Goal: Find specific page/section

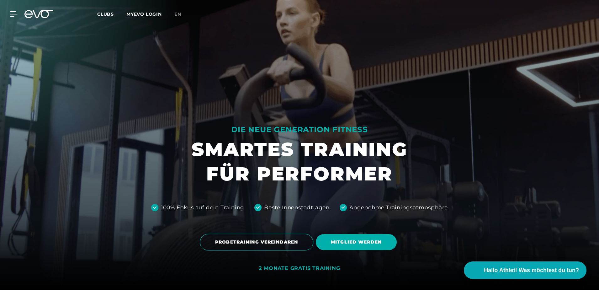
click at [104, 15] on span "Clubs" at bounding box center [105, 14] width 17 height 6
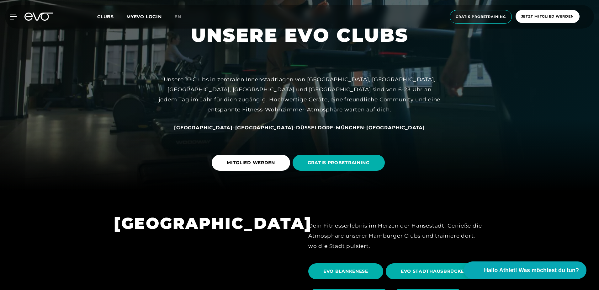
scroll to position [94, 0]
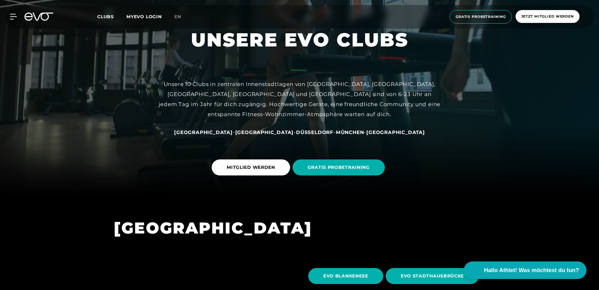
click at [228, 132] on span "[GEOGRAPHIC_DATA]" at bounding box center [203, 132] width 59 height 6
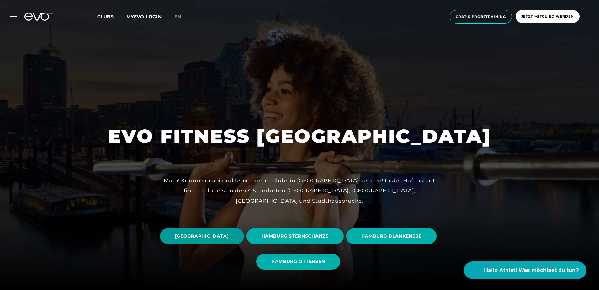
click at [244, 231] on span "[GEOGRAPHIC_DATA]" at bounding box center [202, 236] width 84 height 16
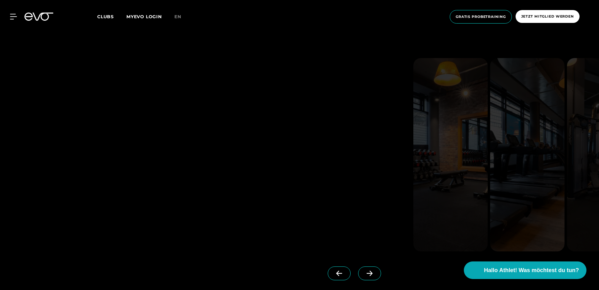
scroll to position [627, 0]
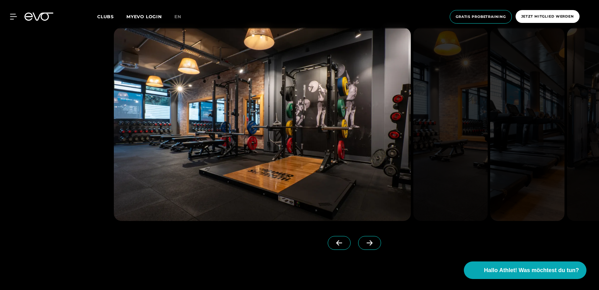
click at [364, 240] on icon at bounding box center [369, 243] width 11 height 6
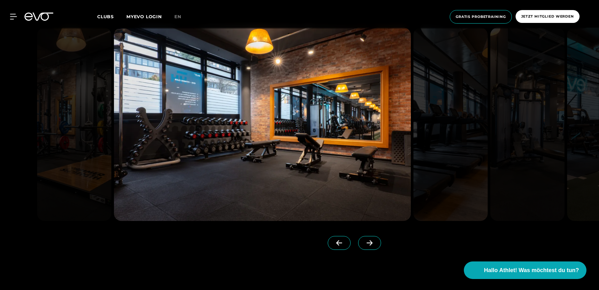
click at [364, 240] on icon at bounding box center [369, 243] width 11 height 6
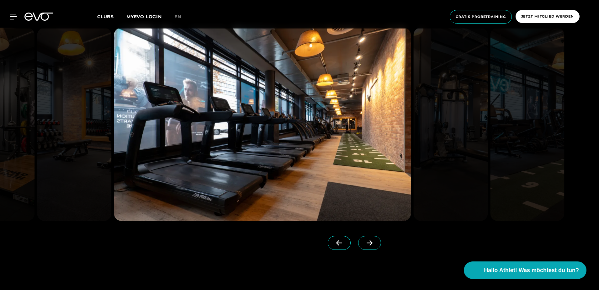
click at [364, 240] on icon at bounding box center [369, 243] width 11 height 6
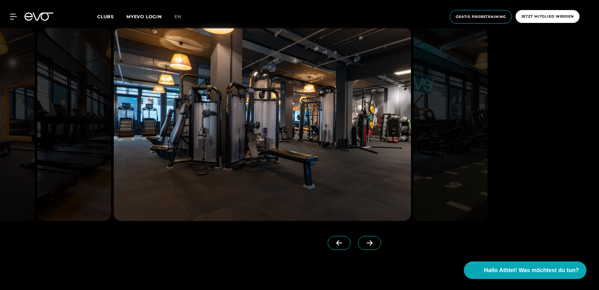
click at [364, 240] on icon at bounding box center [369, 243] width 11 height 6
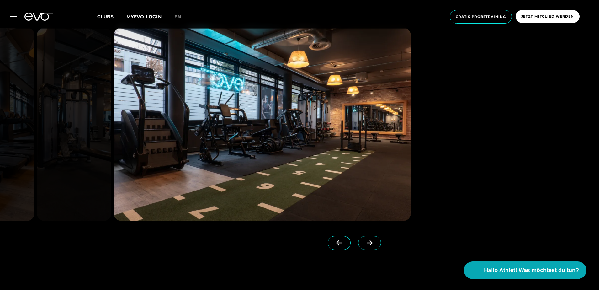
click at [364, 240] on icon at bounding box center [369, 243] width 11 height 6
